Goal: Task Accomplishment & Management: Use online tool/utility

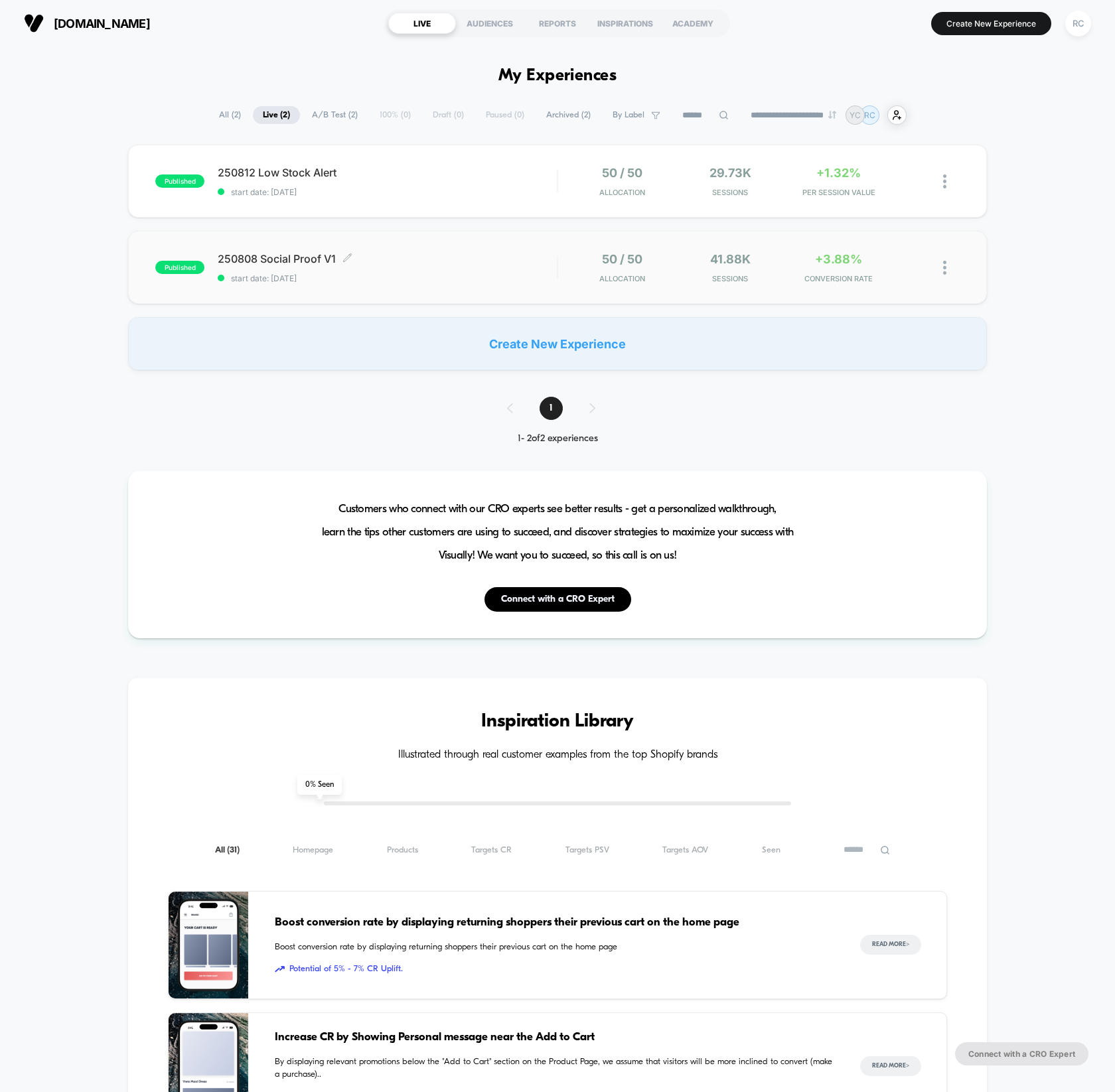
click at [365, 260] on span "250808 Social Proof V1 Click to edit experience details" at bounding box center [387, 258] width 339 height 13
